Goal: Task Accomplishment & Management: Use online tool/utility

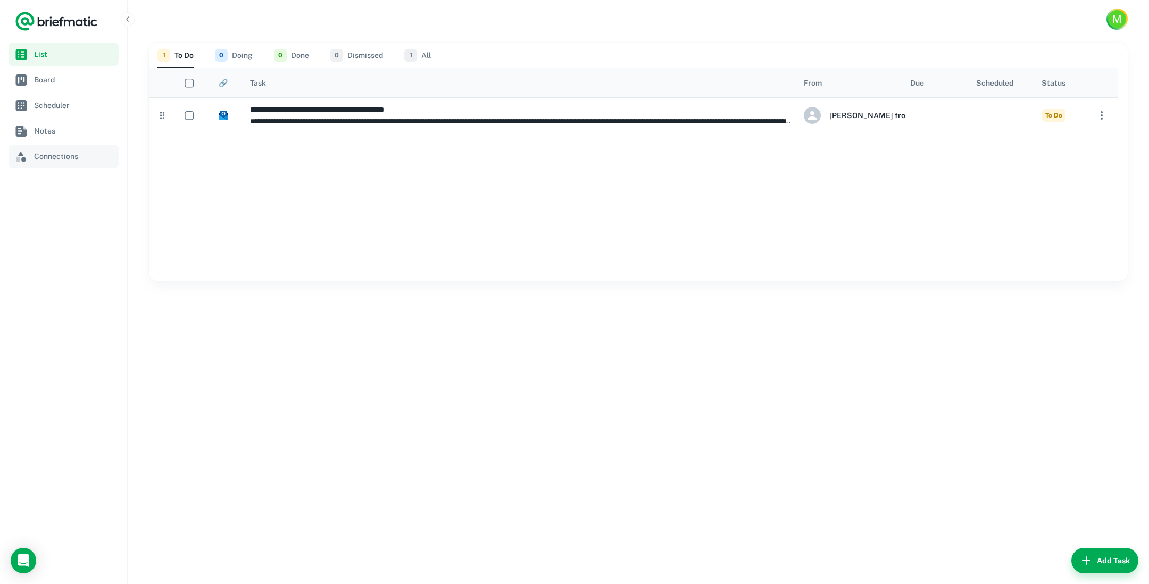
click at [51, 159] on span "Connections" at bounding box center [74, 157] width 80 height 12
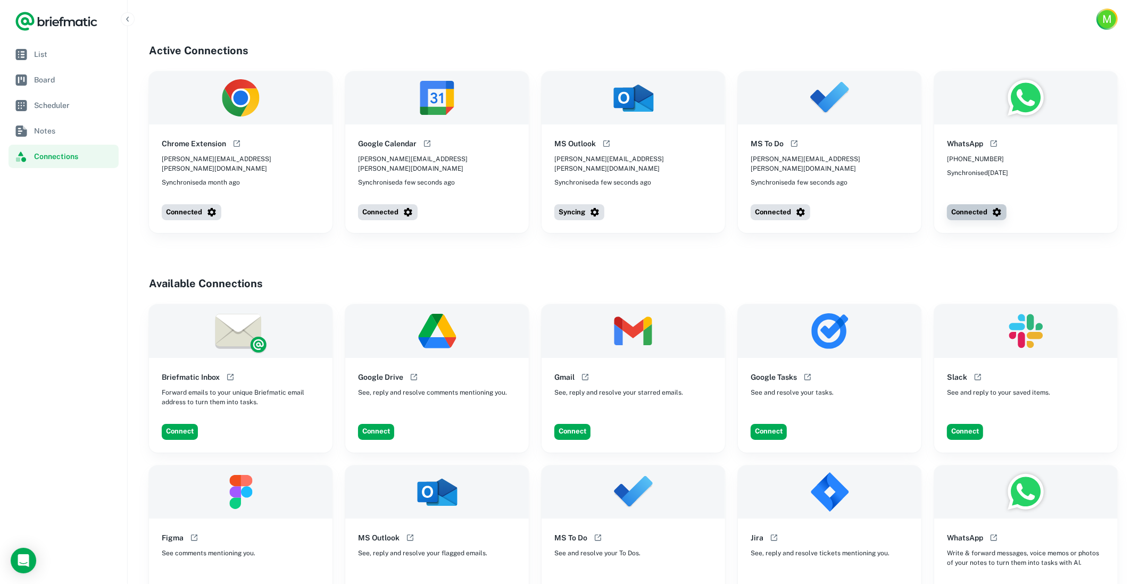
click at [985, 206] on button "Connected" at bounding box center [977, 212] width 60 height 16
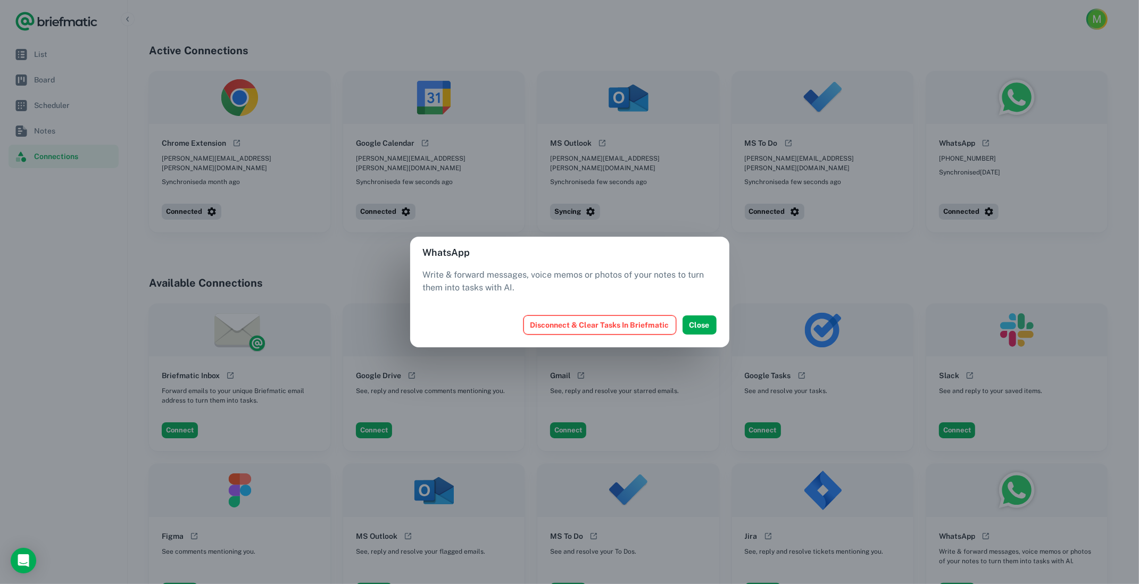
click at [627, 325] on button "Disconnect & Clear Tasks In Briefmatic" at bounding box center [600, 325] width 153 height 19
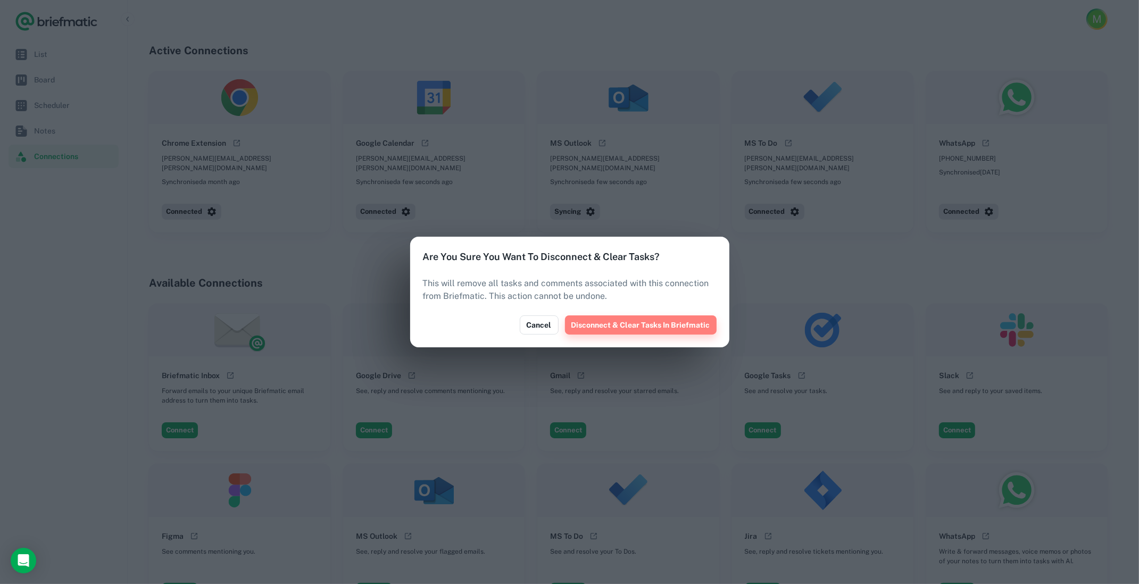
click at [655, 323] on button "Disconnect & Clear Tasks In Briefmatic" at bounding box center [641, 325] width 152 height 19
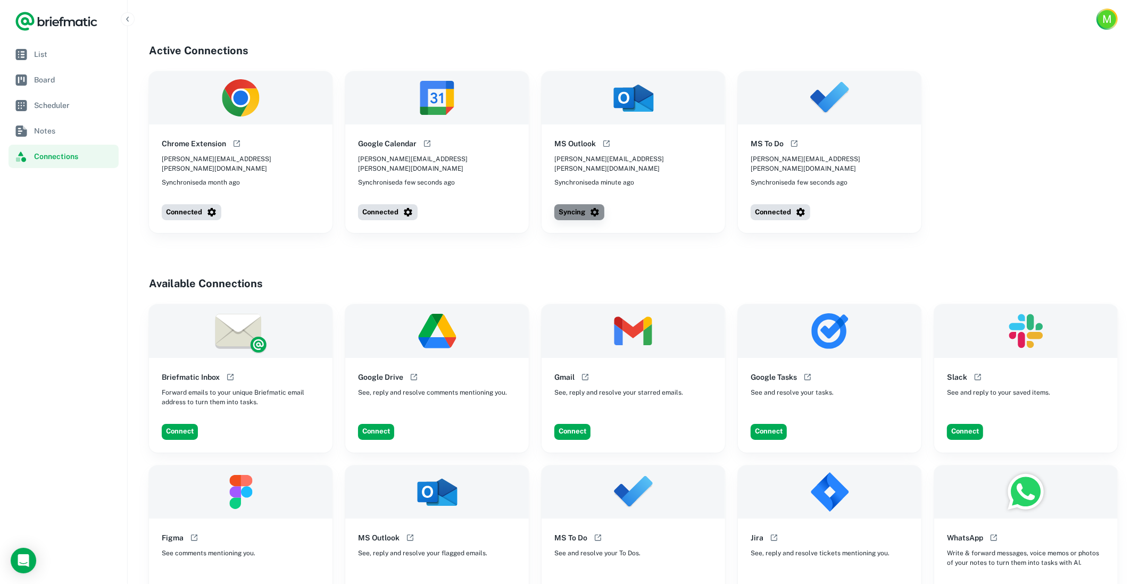
click at [576, 204] on button "Syncing" at bounding box center [579, 212] width 50 height 16
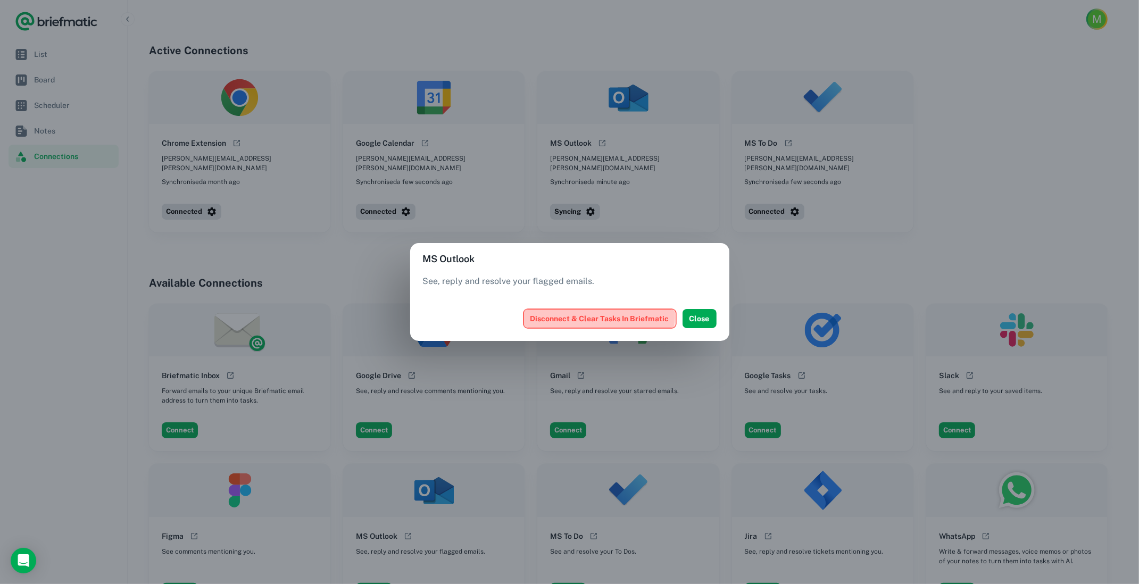
click at [598, 317] on button "Disconnect & Clear Tasks In Briefmatic" at bounding box center [600, 318] width 153 height 19
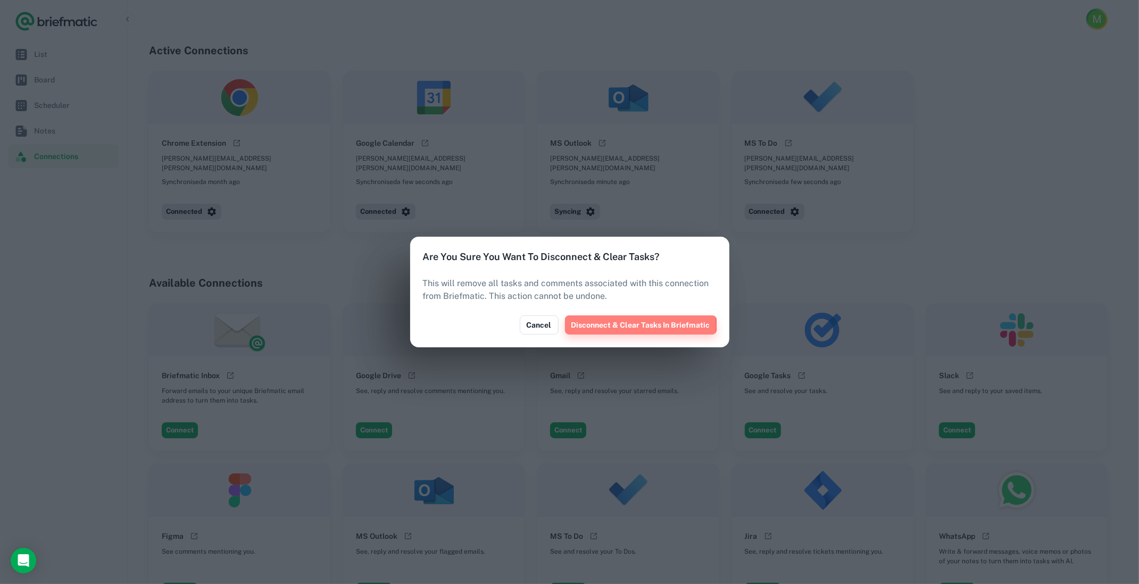
click at [641, 326] on button "Disconnect & Clear Tasks In Briefmatic" at bounding box center [641, 325] width 152 height 19
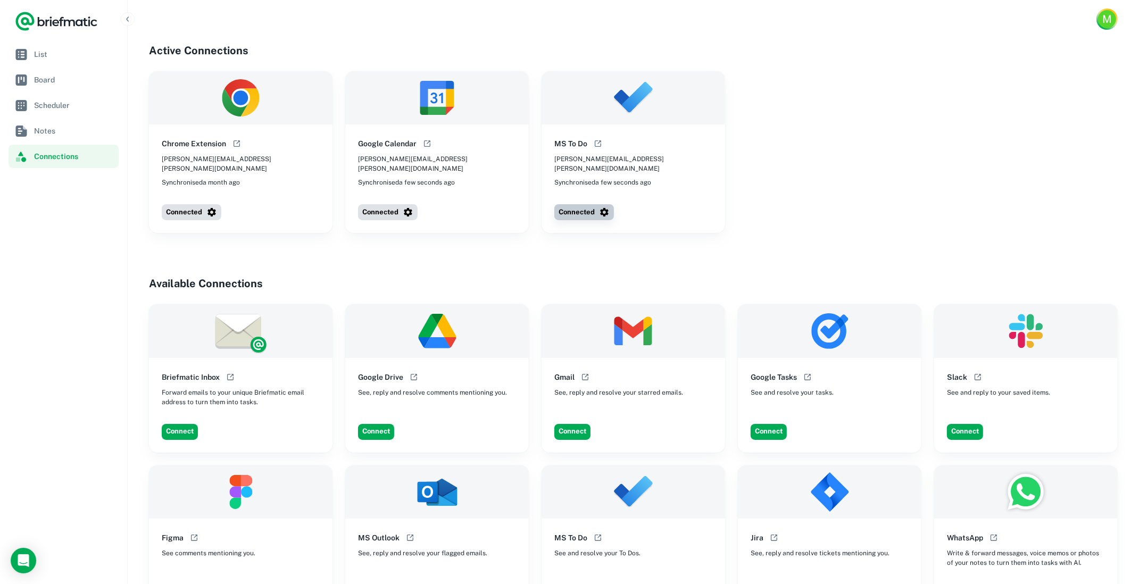
click at [590, 204] on button "Connected" at bounding box center [584, 212] width 60 height 16
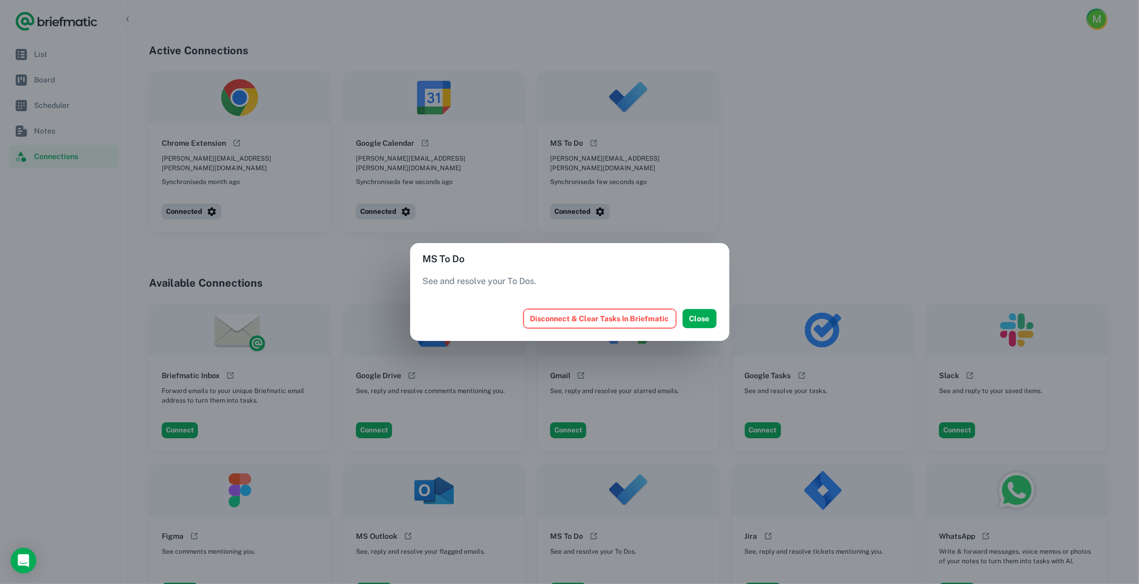
click at [601, 321] on button "Disconnect & Clear Tasks In Briefmatic" at bounding box center [600, 318] width 153 height 19
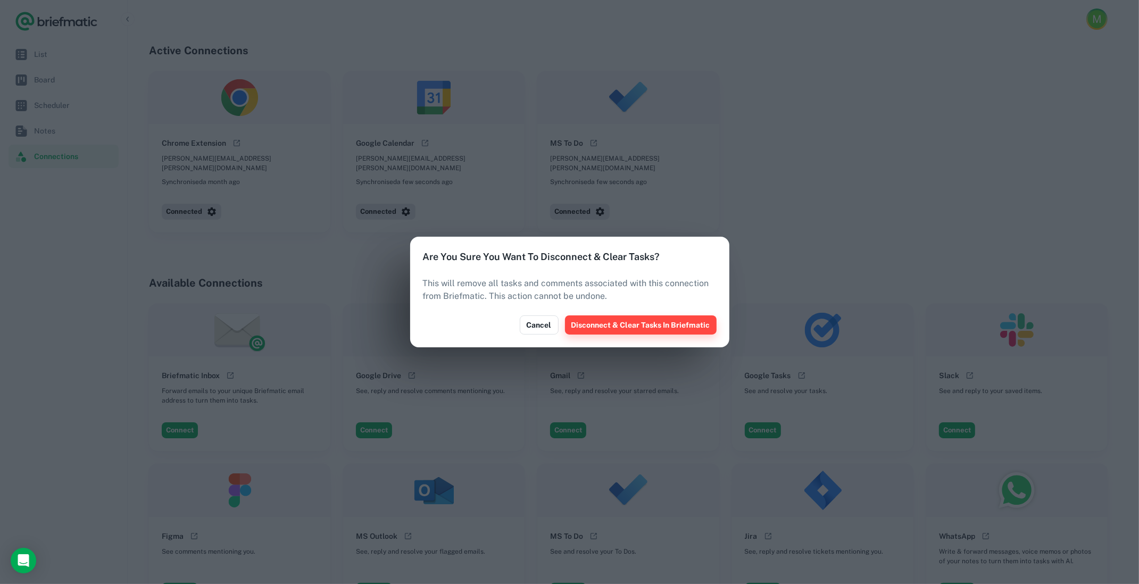
click at [636, 324] on button "Disconnect & Clear Tasks In Briefmatic" at bounding box center [641, 325] width 152 height 19
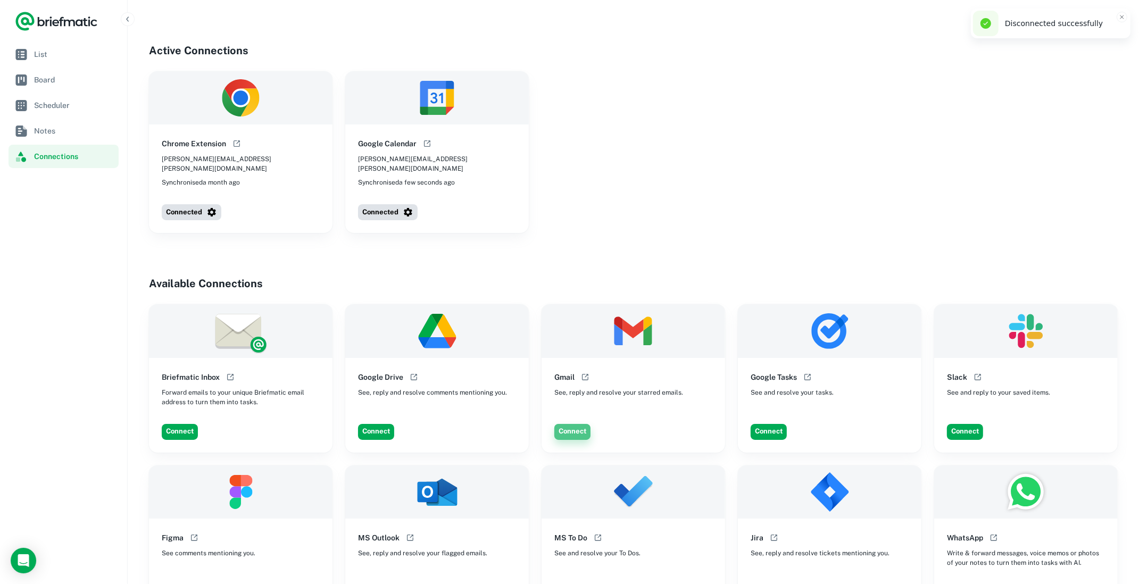
click at [570, 425] on button "Connect" at bounding box center [572, 432] width 36 height 16
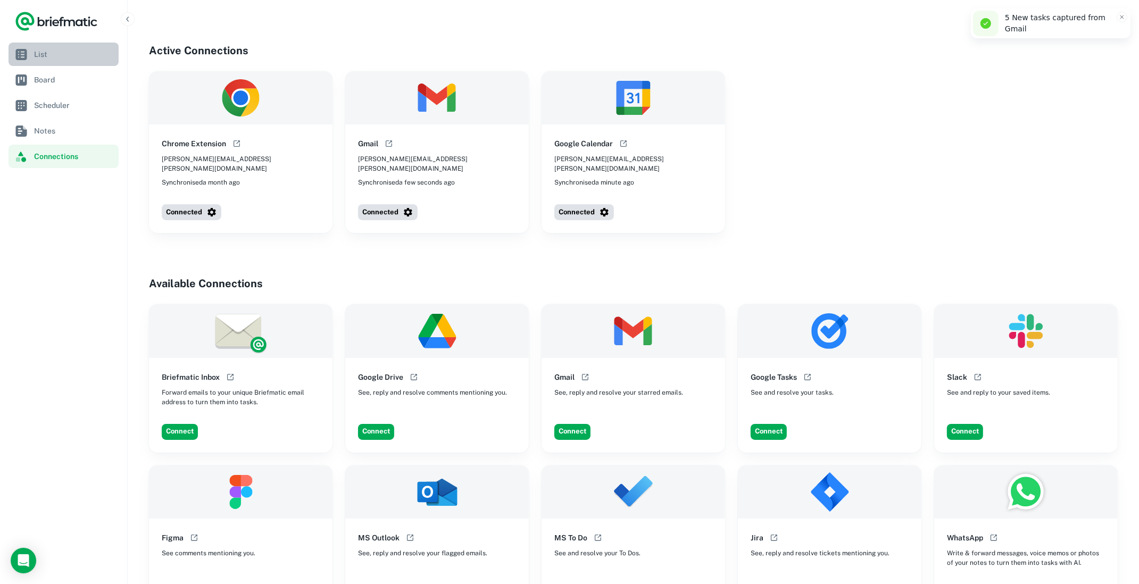
click at [39, 54] on span "List" at bounding box center [74, 54] width 80 height 12
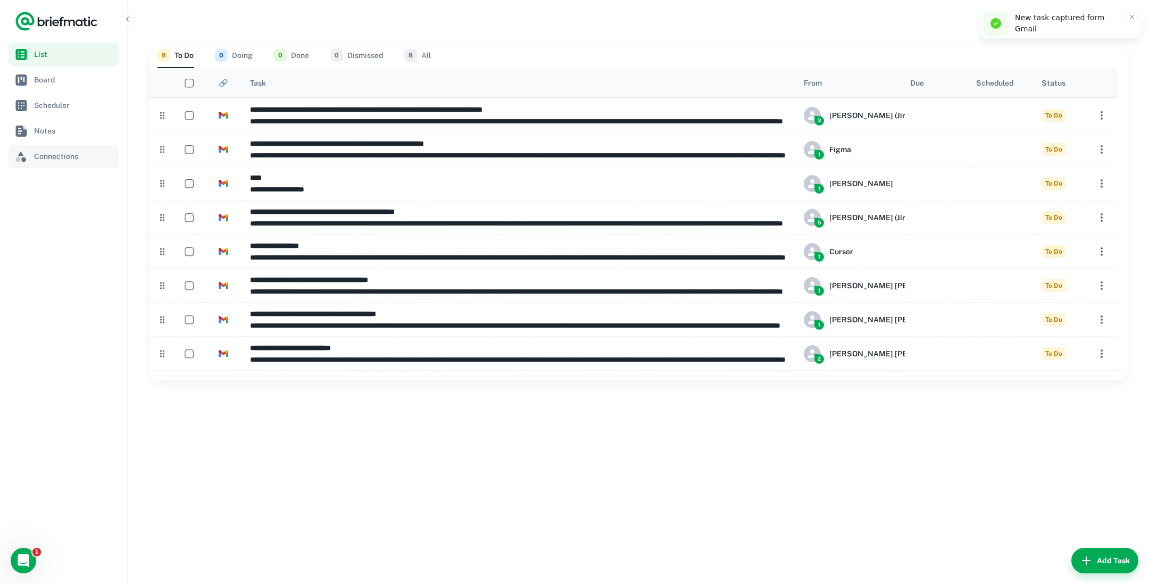
click at [43, 160] on span "Connections" at bounding box center [74, 157] width 80 height 12
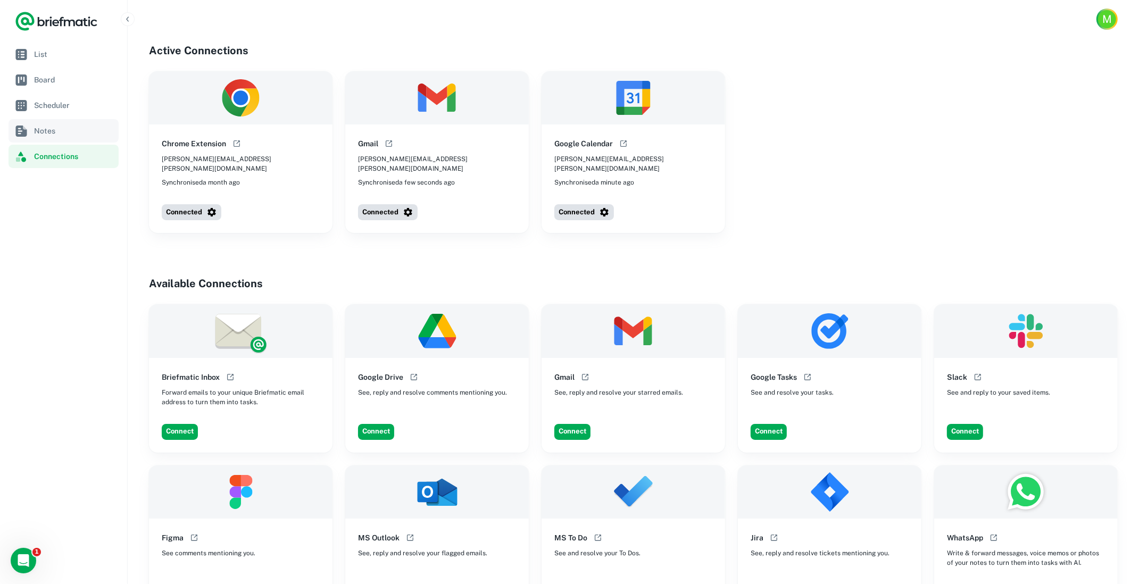
click at [46, 129] on span "Notes" at bounding box center [74, 131] width 80 height 12
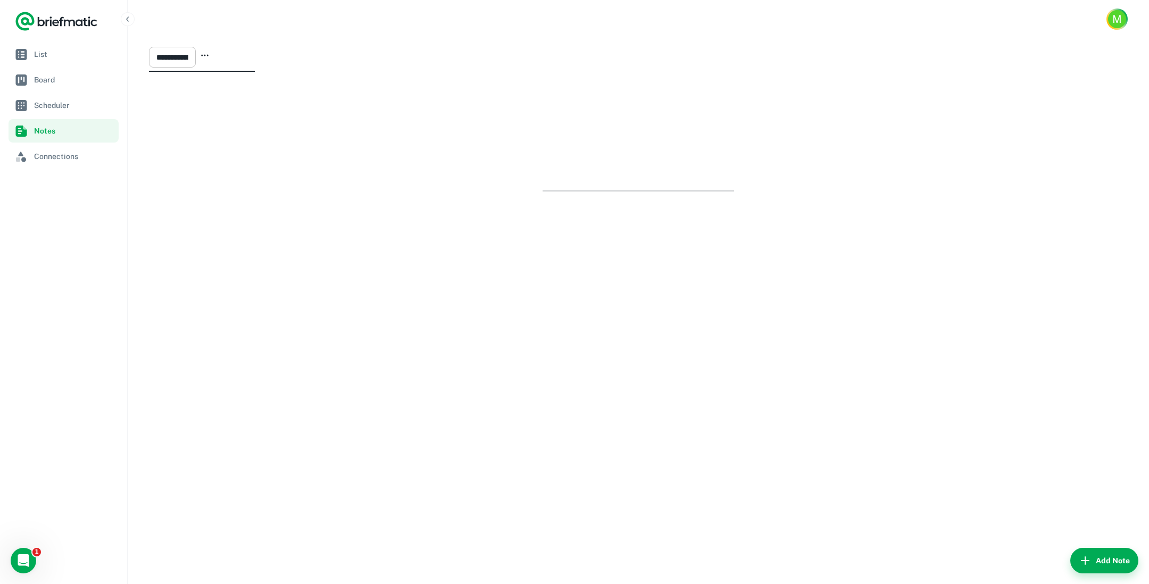
click at [196, 57] on input "**********" at bounding box center [172, 57] width 47 height 21
click at [149, 43] on button "******* ​" at bounding box center [170, 57] width 42 height 29
type input "**********"
click at [283, 138] on html at bounding box center [638, 124] width 977 height 28
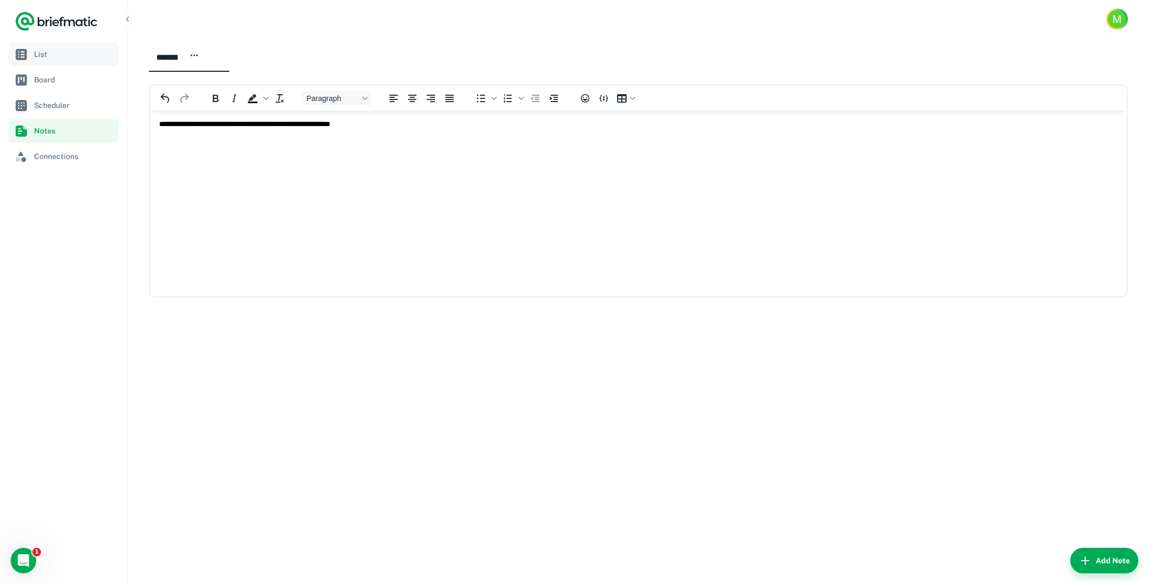
click at [45, 53] on span "List" at bounding box center [74, 54] width 80 height 12
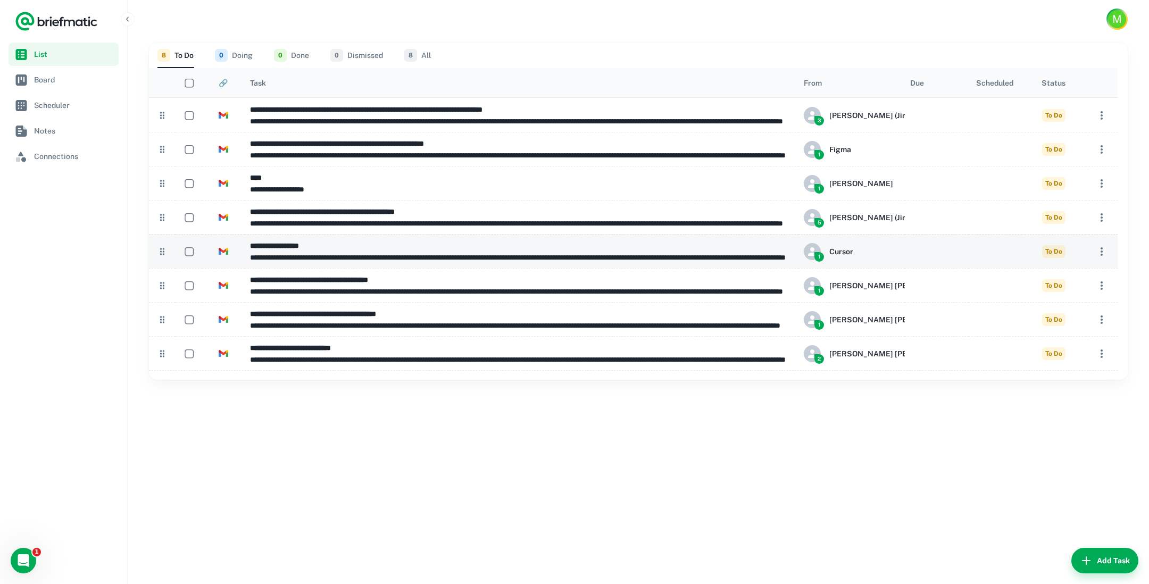
click at [1102, 254] on icon "button" at bounding box center [1102, 251] width 2 height 9
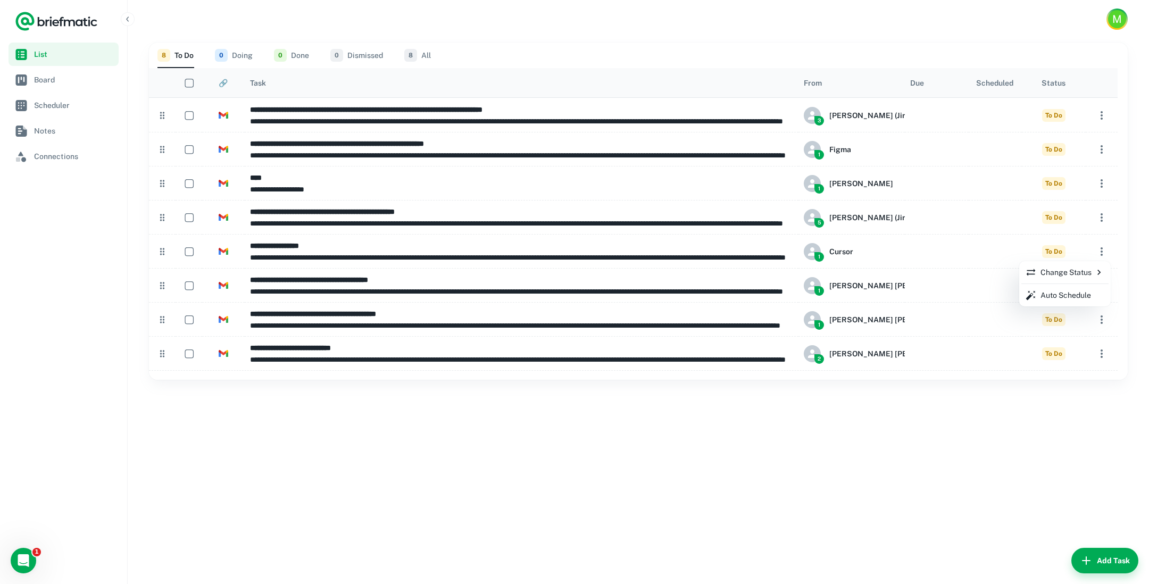
click at [42, 103] on div at bounding box center [574, 292] width 1149 height 584
click at [45, 106] on span "Scheduler" at bounding box center [74, 106] width 80 height 12
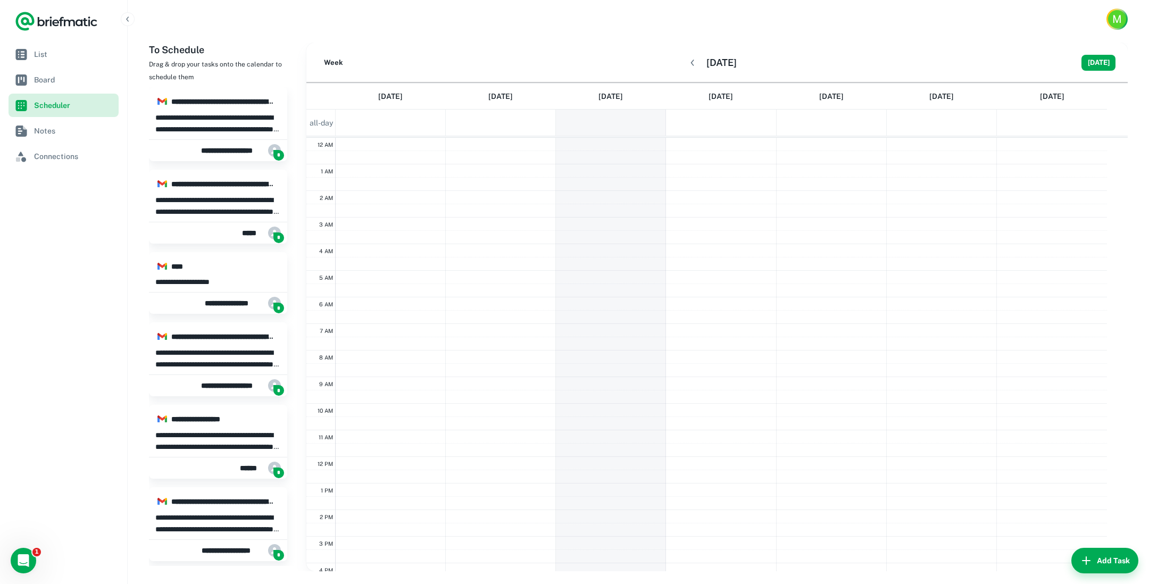
scroll to position [161, 0]
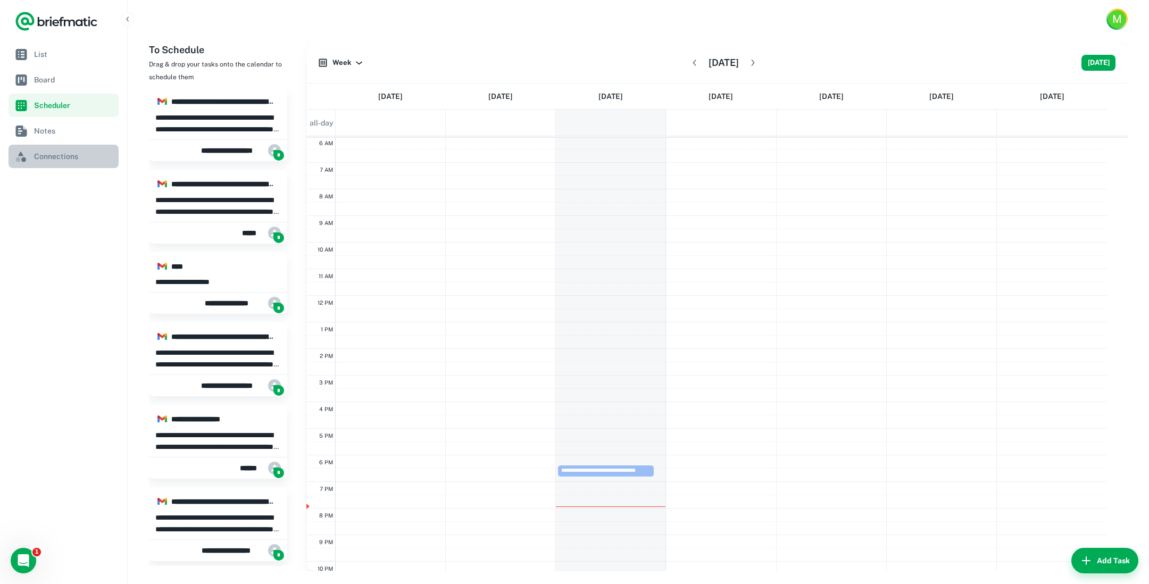
click at [47, 155] on span "Connections" at bounding box center [74, 157] width 80 height 12
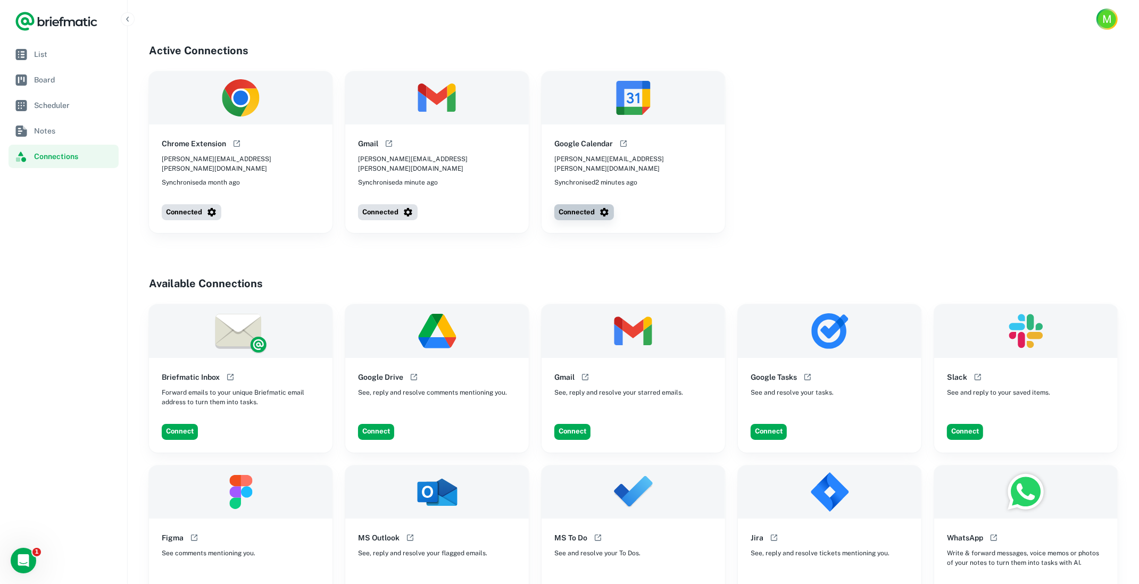
click at [573, 204] on button "Connected" at bounding box center [584, 212] width 60 height 16
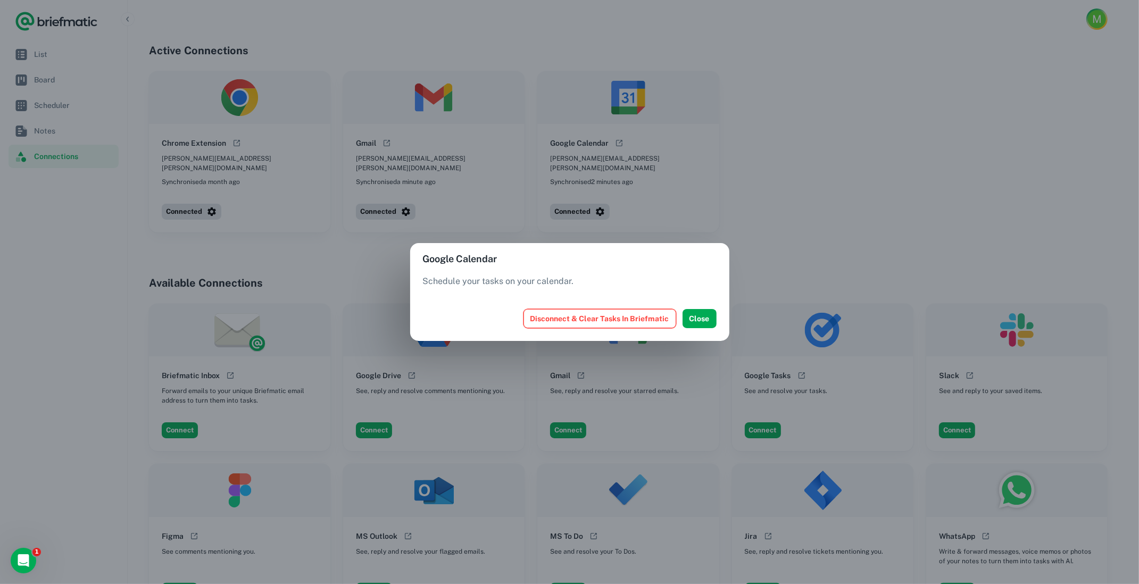
click at [620, 317] on button "Disconnect & Clear Tasks In Briefmatic" at bounding box center [600, 318] width 153 height 19
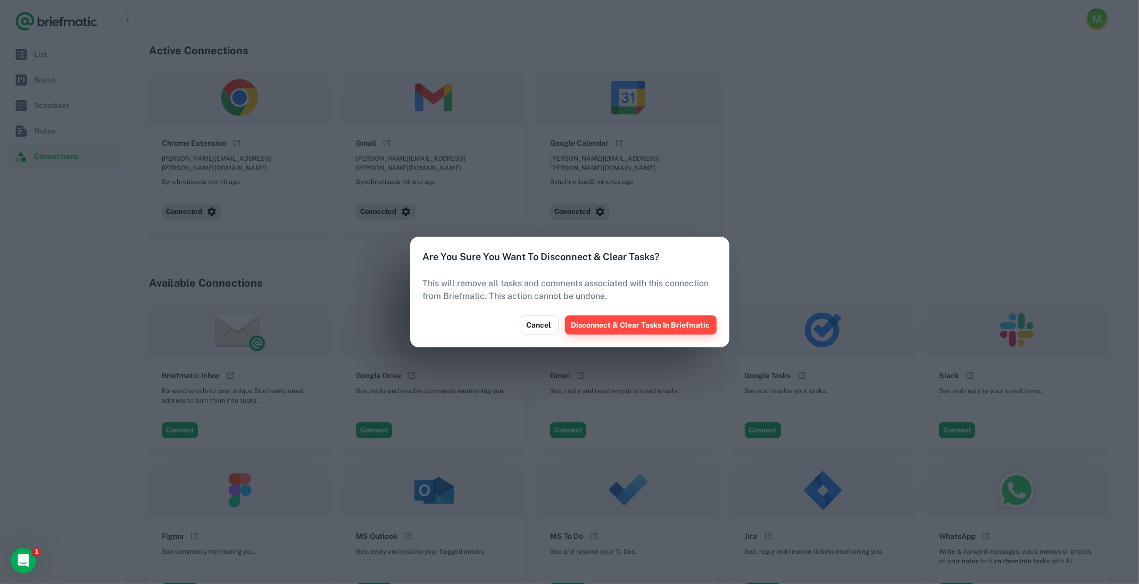
click at [633, 326] on button "Disconnect & Clear Tasks In Briefmatic" at bounding box center [641, 325] width 152 height 19
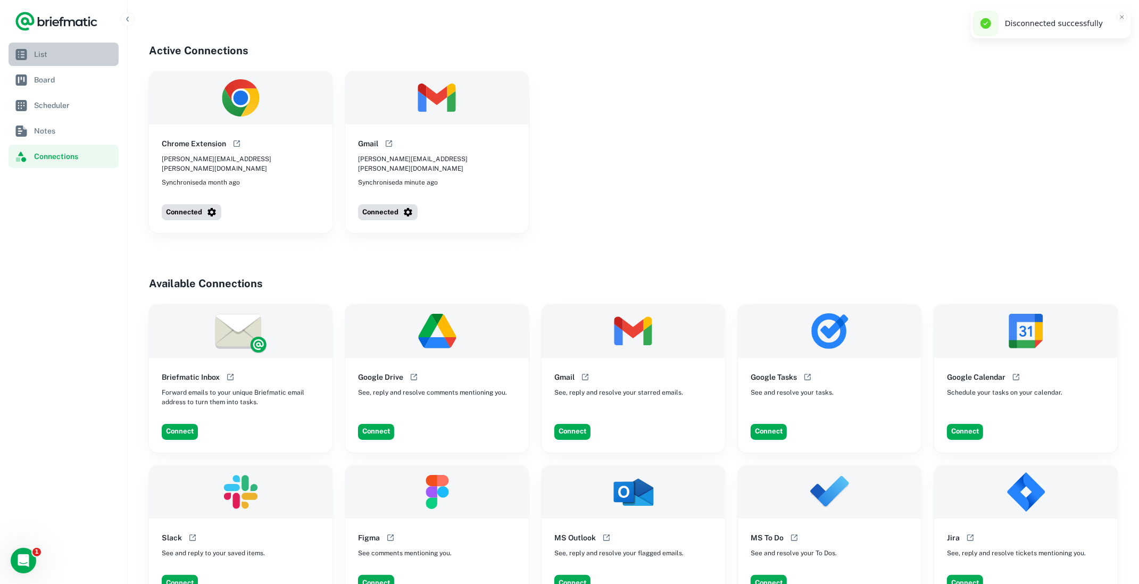
click at [55, 55] on span "List" at bounding box center [74, 54] width 80 height 12
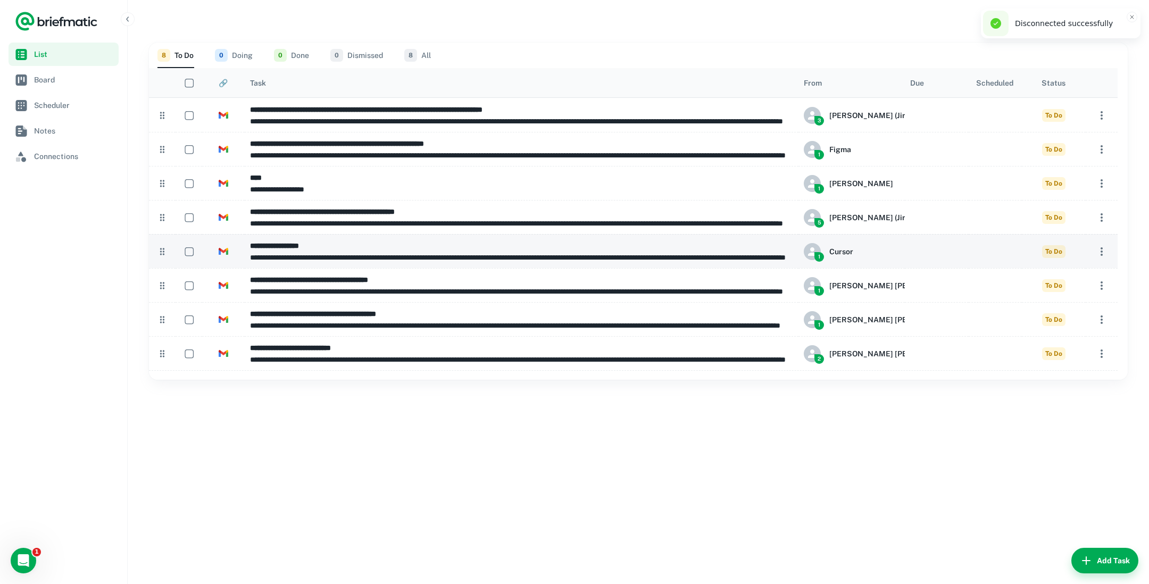
click at [1102, 253] on icon "button" at bounding box center [1102, 251] width 13 height 13
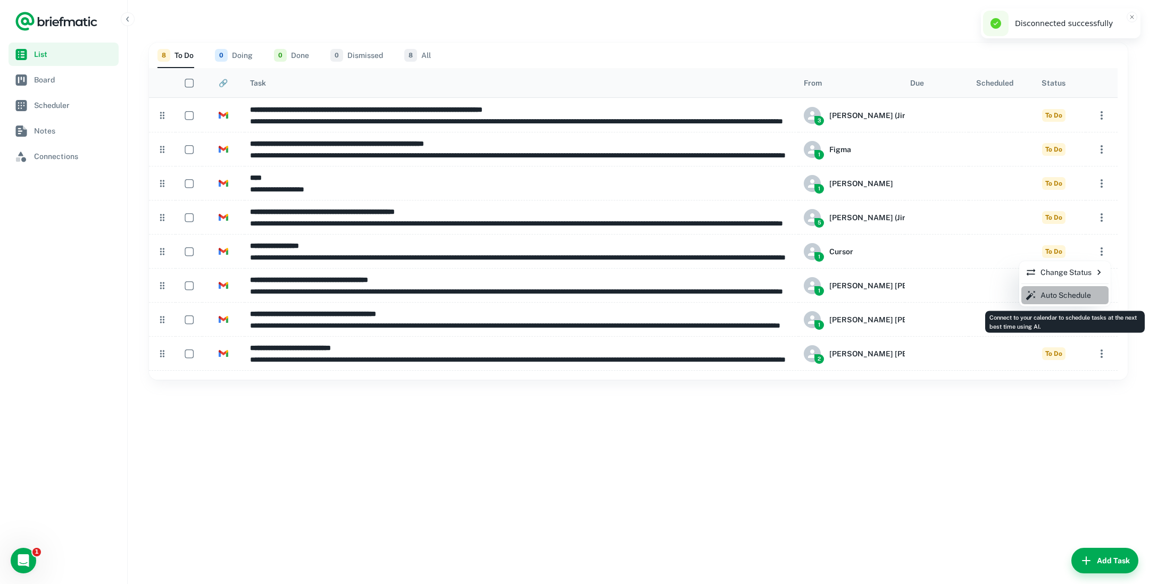
click at [1063, 297] on p "Auto Schedule" at bounding box center [1066, 295] width 51 height 12
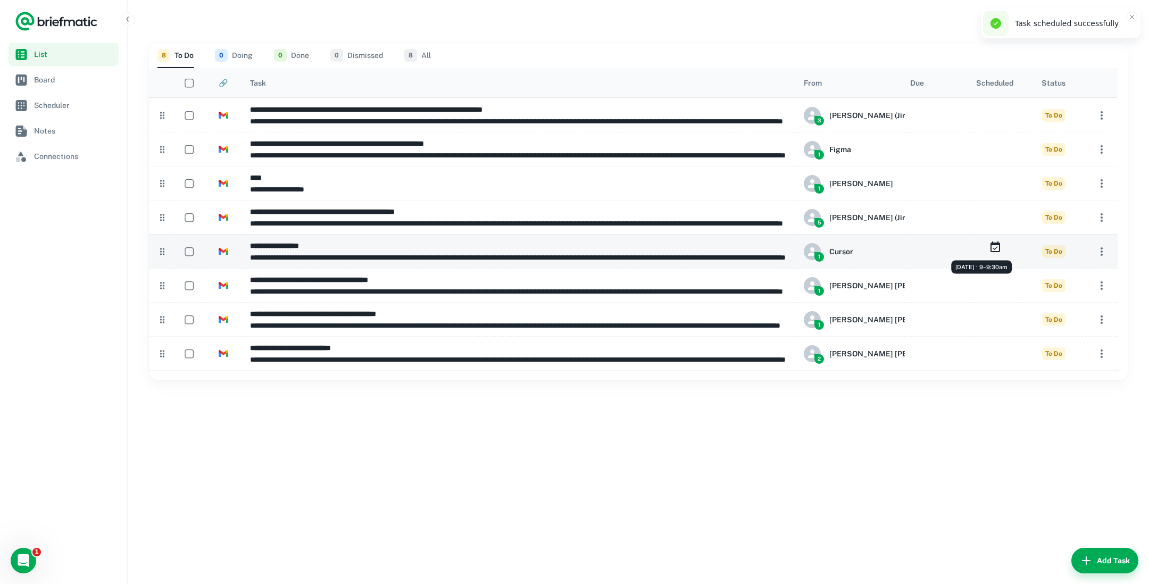
click at [995, 247] on icon "Thursday, Sep 11 ⋅ 9–9:30am" at bounding box center [995, 247] width 13 height 13
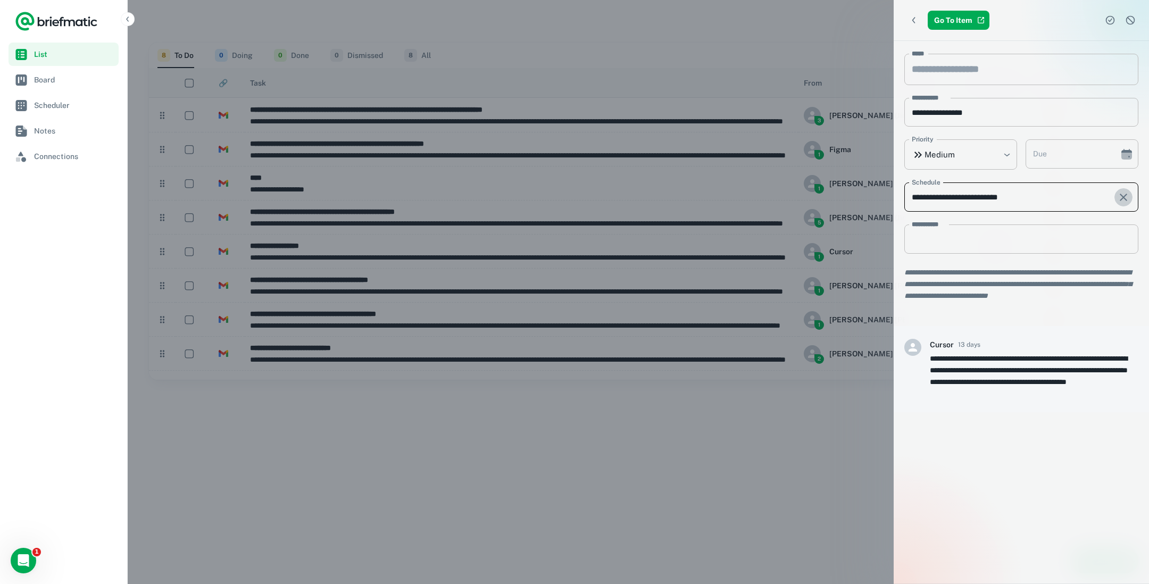
click at [1118, 200] on icon "scrollable content" at bounding box center [1124, 197] width 13 height 13
click at [909, 18] on icon "Back" at bounding box center [914, 20] width 11 height 11
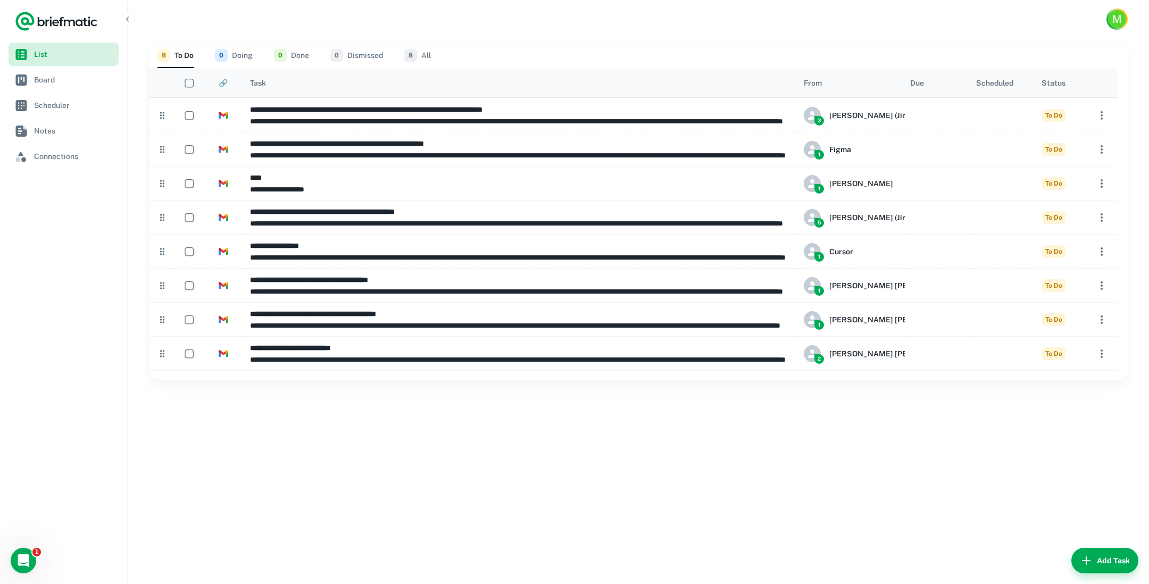
click at [57, 58] on span "List" at bounding box center [74, 54] width 80 height 12
click at [77, 105] on span "Scheduler" at bounding box center [74, 106] width 80 height 12
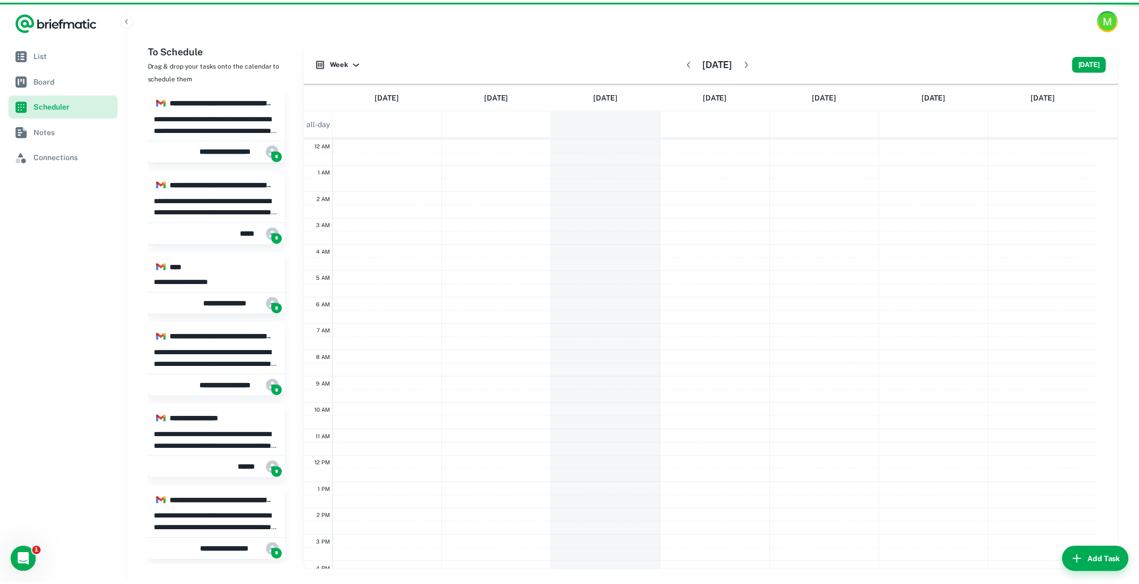
scroll to position [161, 0]
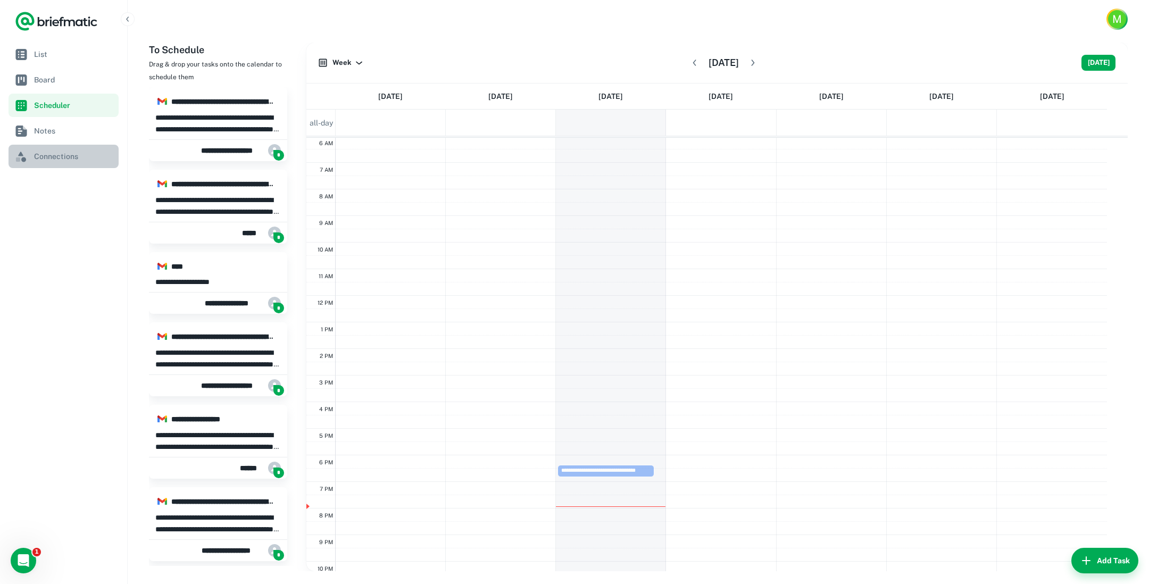
click at [60, 153] on span "Connections" at bounding box center [74, 157] width 80 height 12
